Goal: Find specific page/section: Find specific page/section

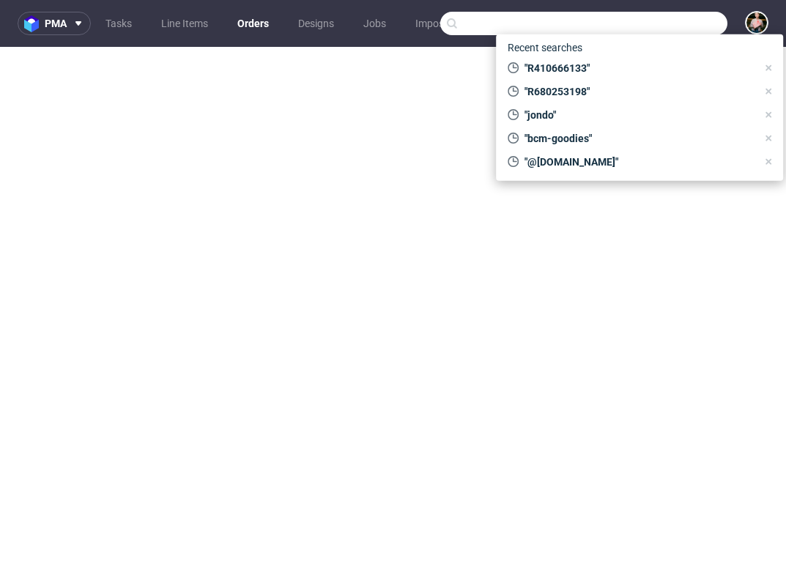
click at [657, 15] on input "text" at bounding box center [583, 23] width 287 height 23
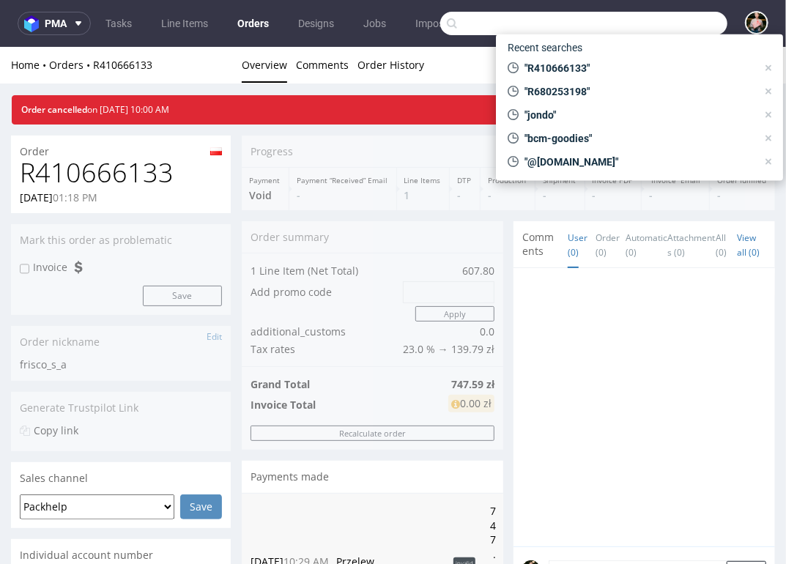
scroll to position [4, 0]
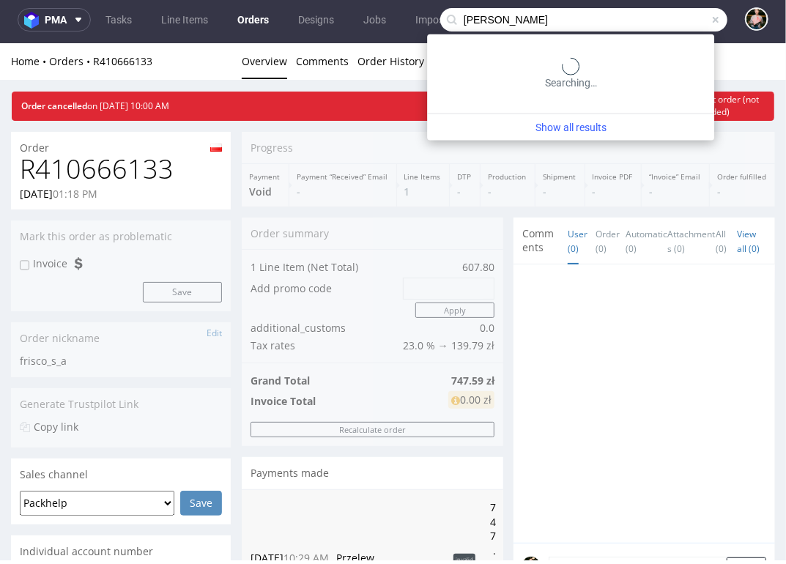
type input "pamplona ariadna"
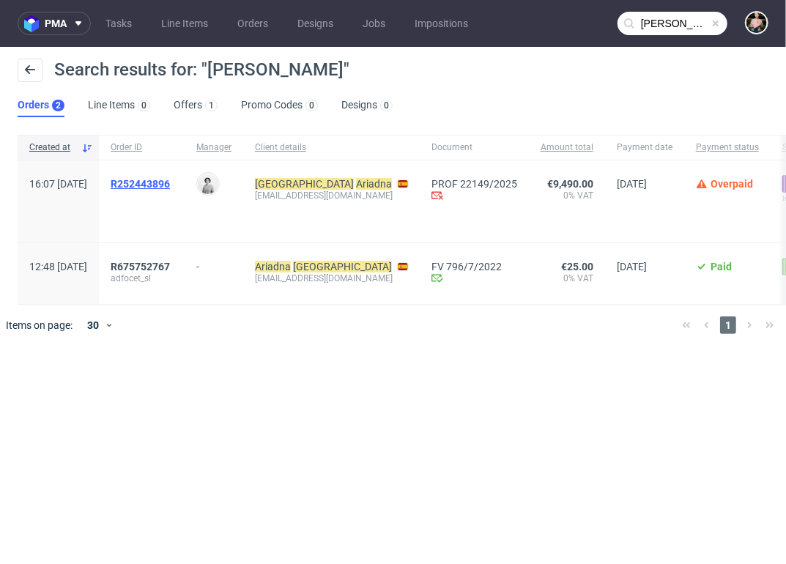
click at [170, 181] on span "R252443896" at bounding box center [140, 184] width 59 height 12
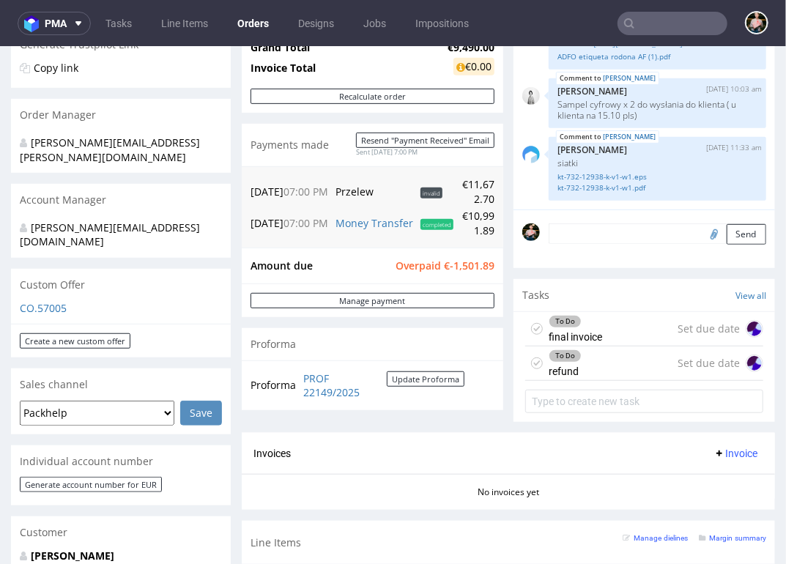
scroll to position [635, 0]
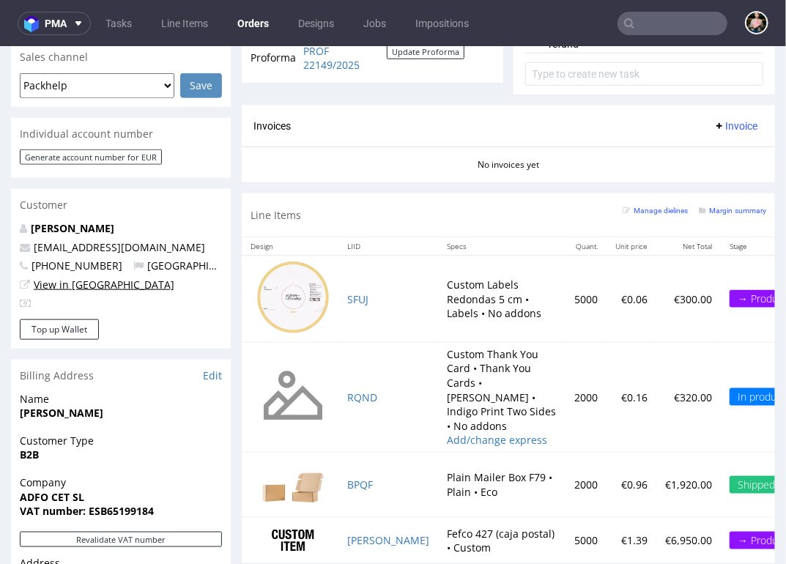
click at [75, 277] on link "View in Hubspot" at bounding box center [104, 284] width 141 height 14
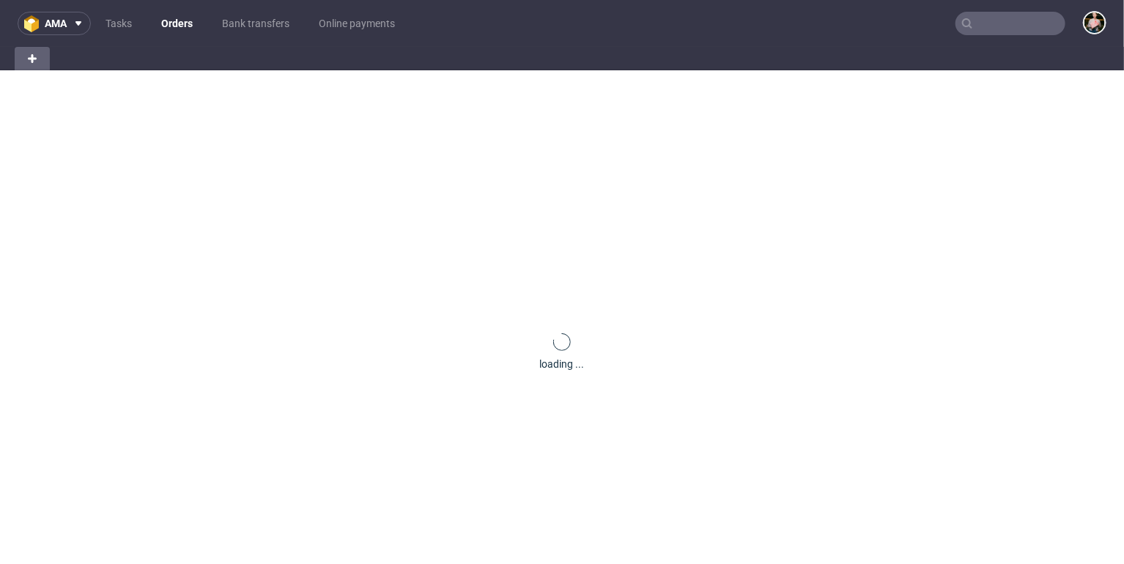
click at [1026, 27] on input "text" at bounding box center [1011, 23] width 110 height 23
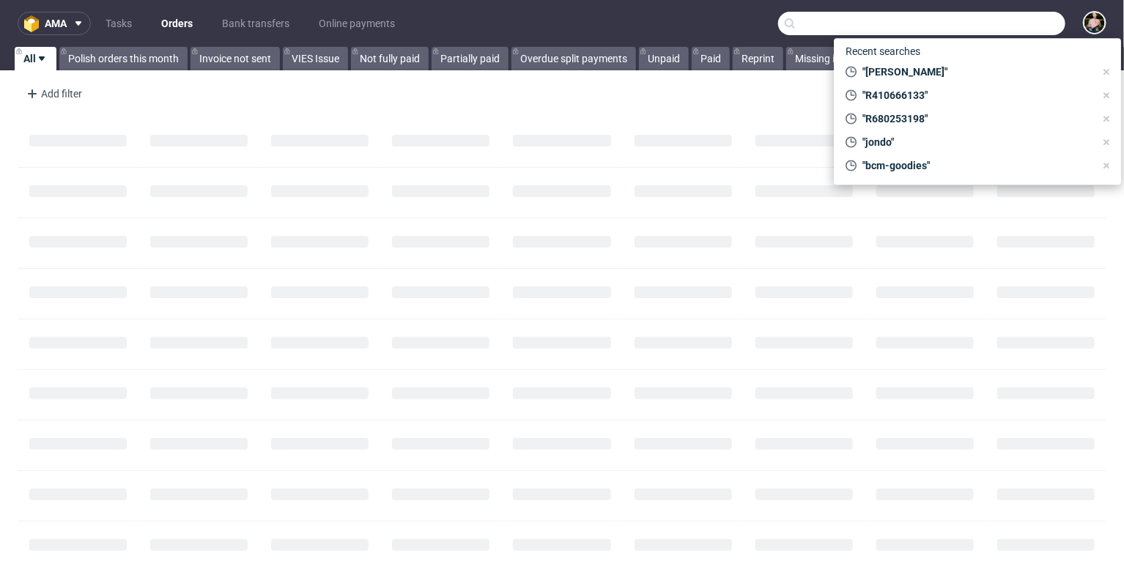
paste input "2269997"
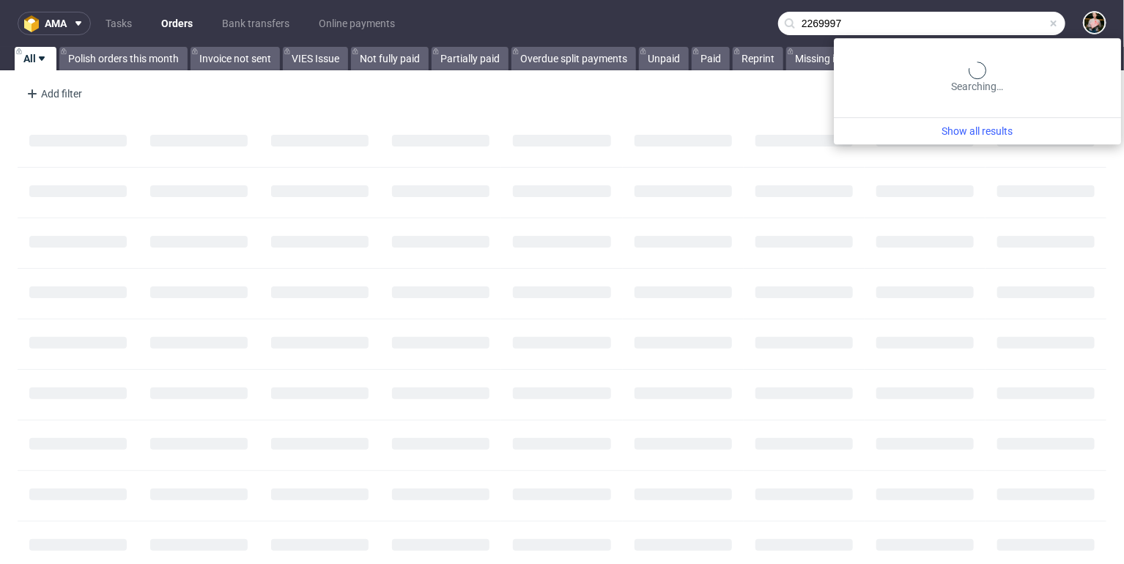
type input "2269997"
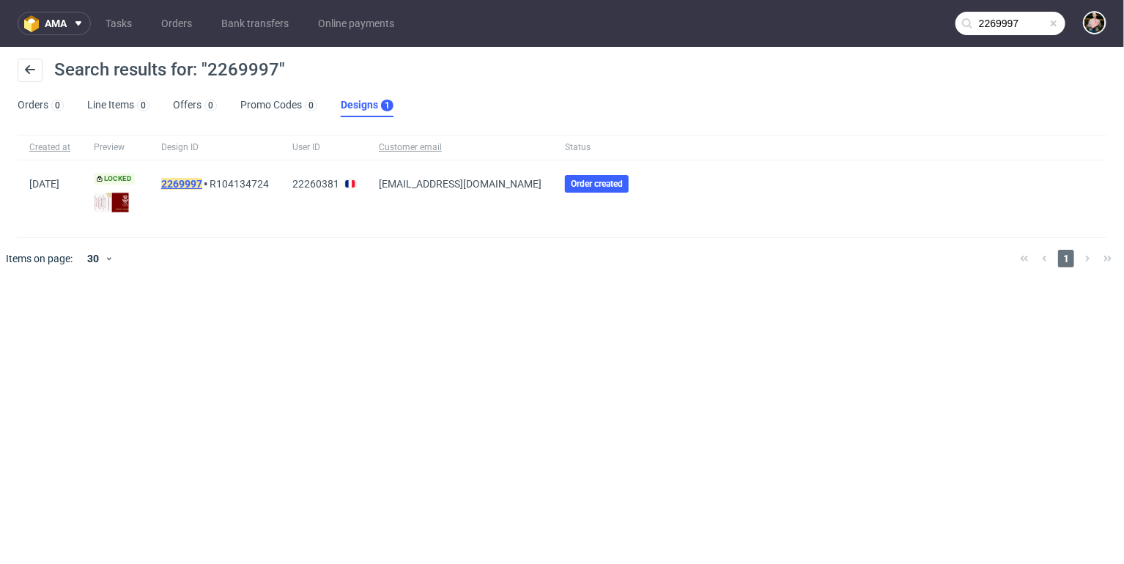
click at [194, 183] on mark "2269997" at bounding box center [181, 184] width 41 height 12
